Goal: Participate in discussion: Participate in discussion

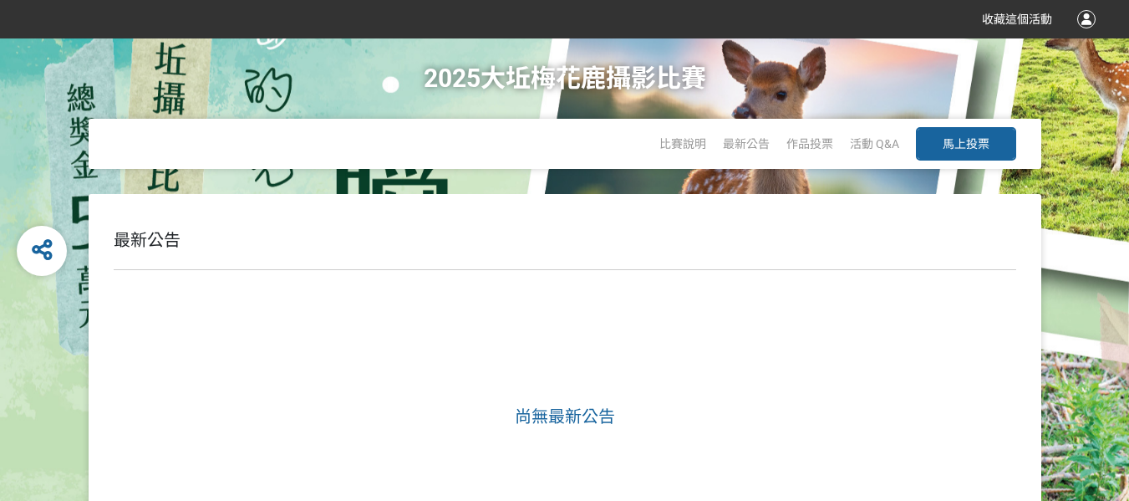
click at [952, 145] on span "馬上投票" at bounding box center [966, 143] width 47 height 13
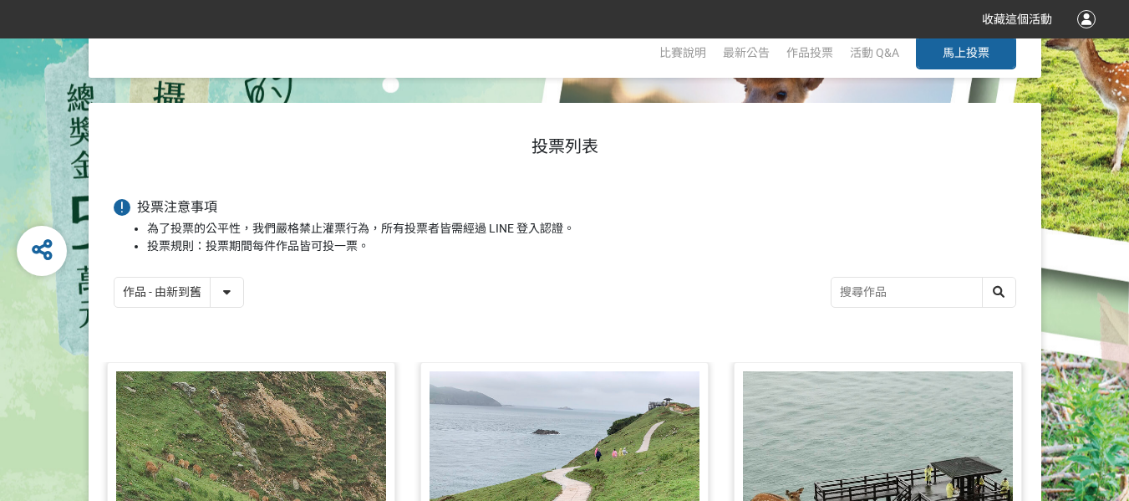
scroll to position [21, 0]
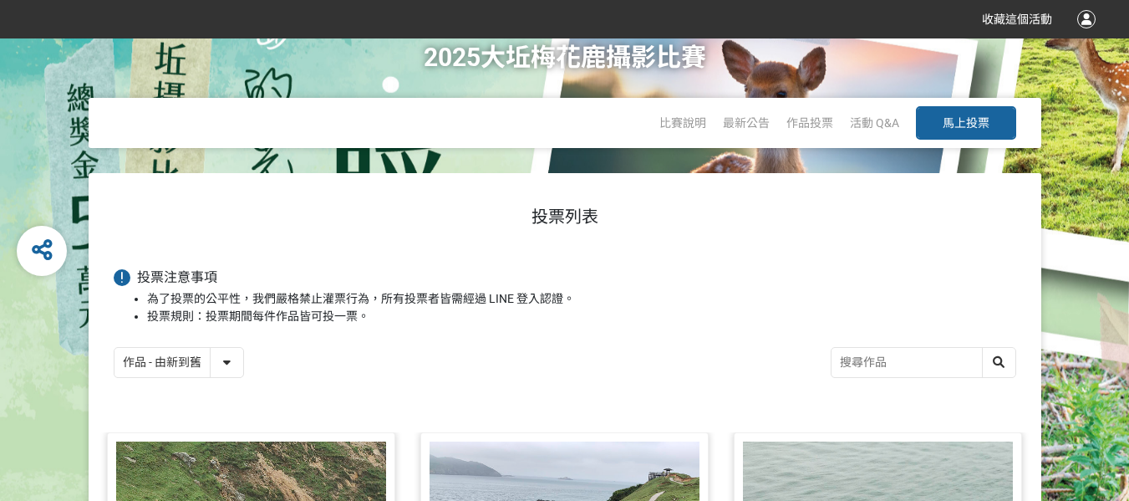
click at [201, 371] on select "作品 - 由新到舊 作品 - 由舊到新 票數 - 由多到少 票數 - 由少到多" at bounding box center [179, 362] width 129 height 29
click at [115, 349] on select "作品 - 由新到舊 作品 - 由舊到新 票數 - 由多到少 票數 - 由少到多" at bounding box center [179, 362] width 129 height 29
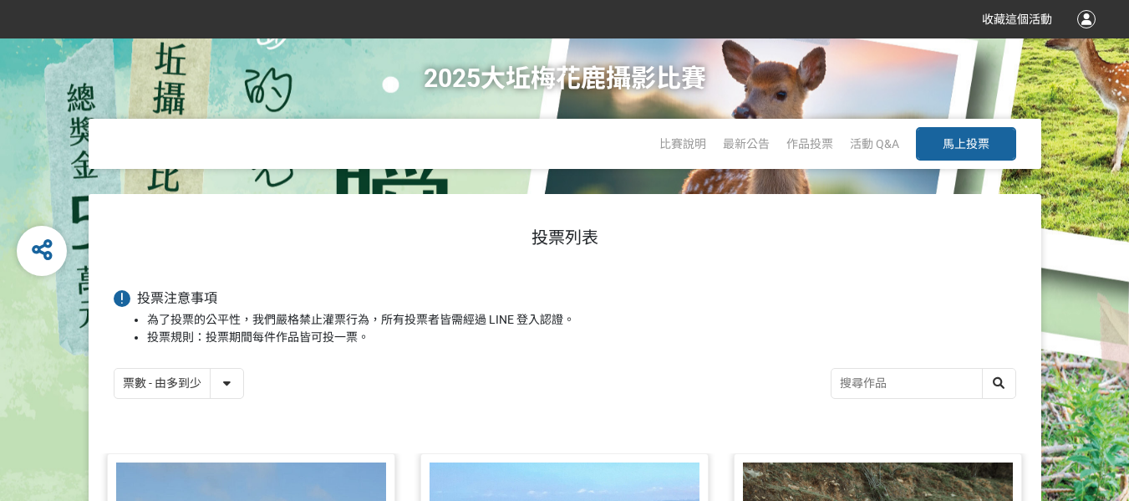
click at [217, 379] on select "作品 - 由新到舊 作品 - 由舊到新 票數 - 由多到少 票數 - 由少到多" at bounding box center [179, 383] width 129 height 29
select select "newest"
click at [115, 369] on select "作品 - 由新到舊 作品 - 由舊到新 票數 - 由多到少 票數 - 由少到多" at bounding box center [179, 383] width 129 height 29
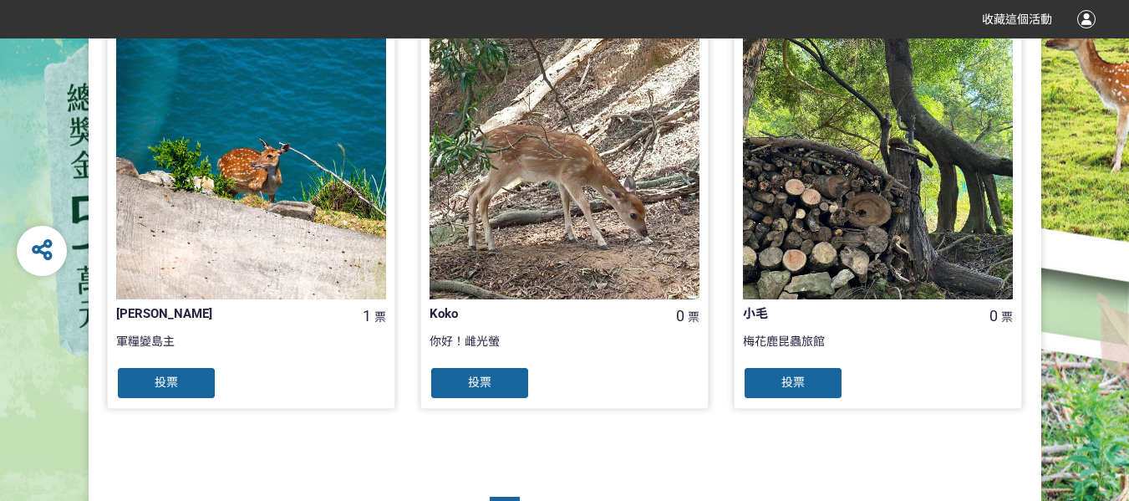
scroll to position [1819, 0]
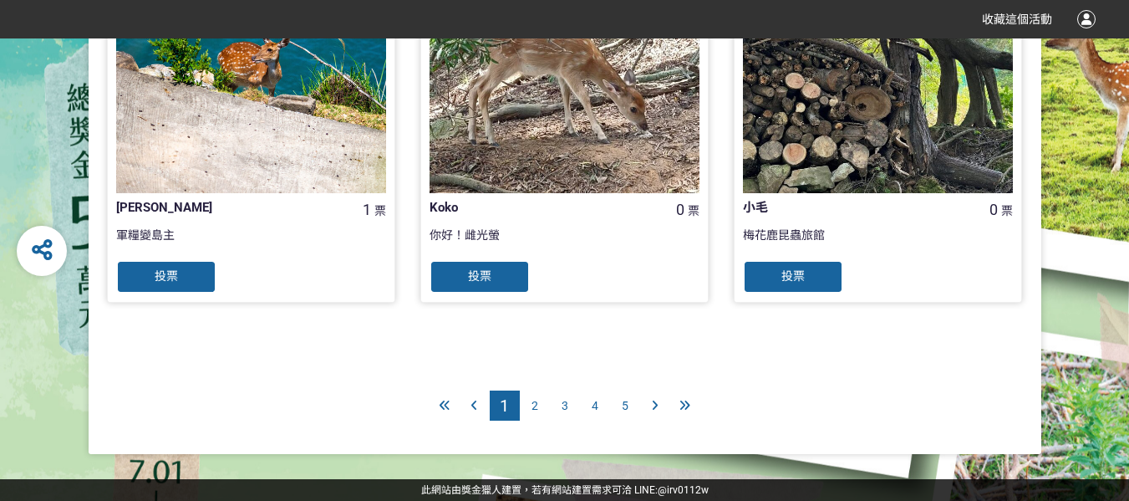
click at [622, 399] on span "5" at bounding box center [625, 405] width 7 height 13
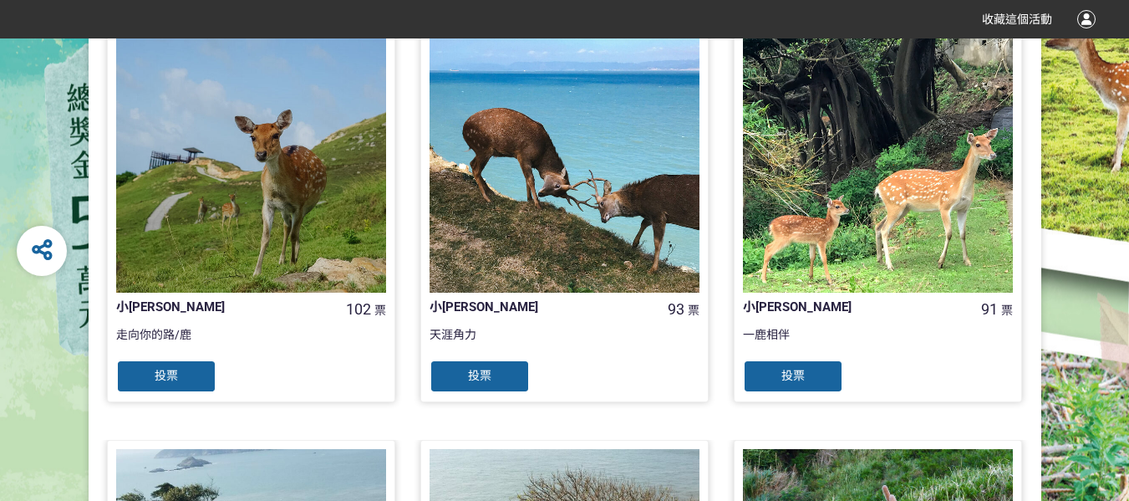
scroll to position [1179, 0]
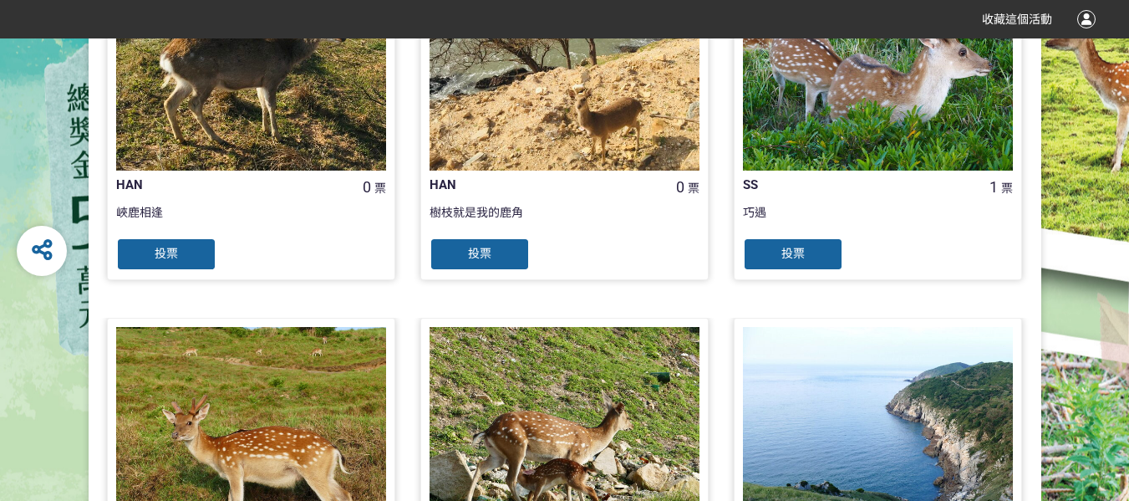
scroll to position [1430, 0]
